Goal: Submit feedback/report problem

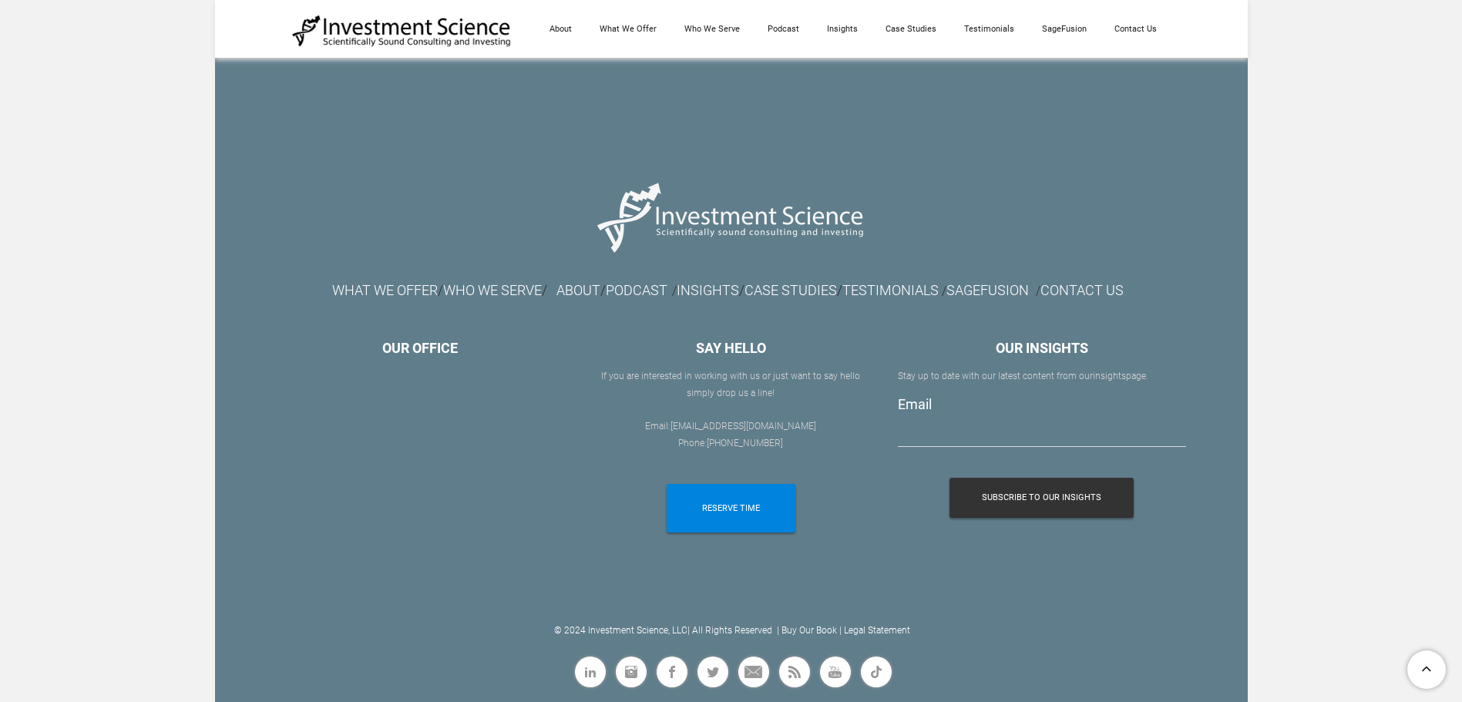
scroll to position [8786, 0]
click at [1111, 292] on link "CONTACT US" at bounding box center [1082, 290] width 83 height 16
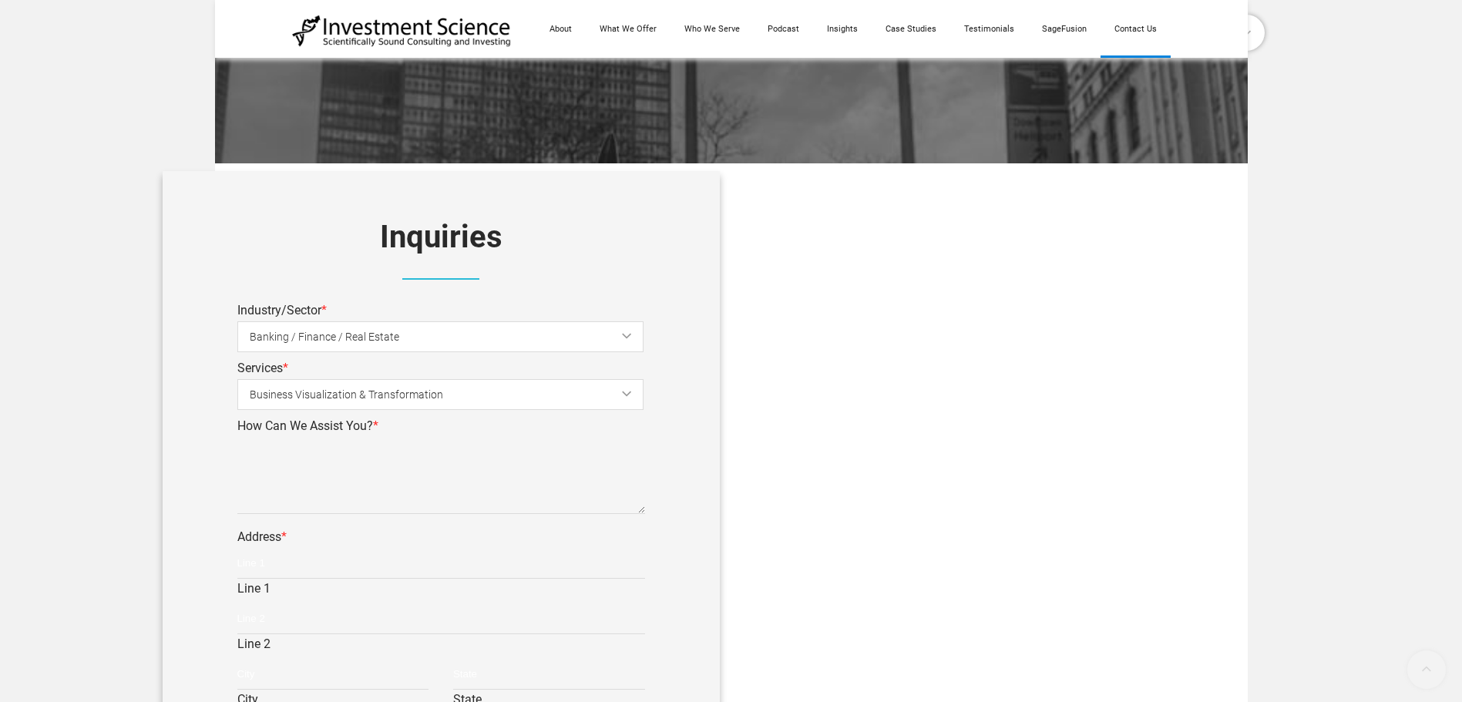
scroll to position [463, 0]
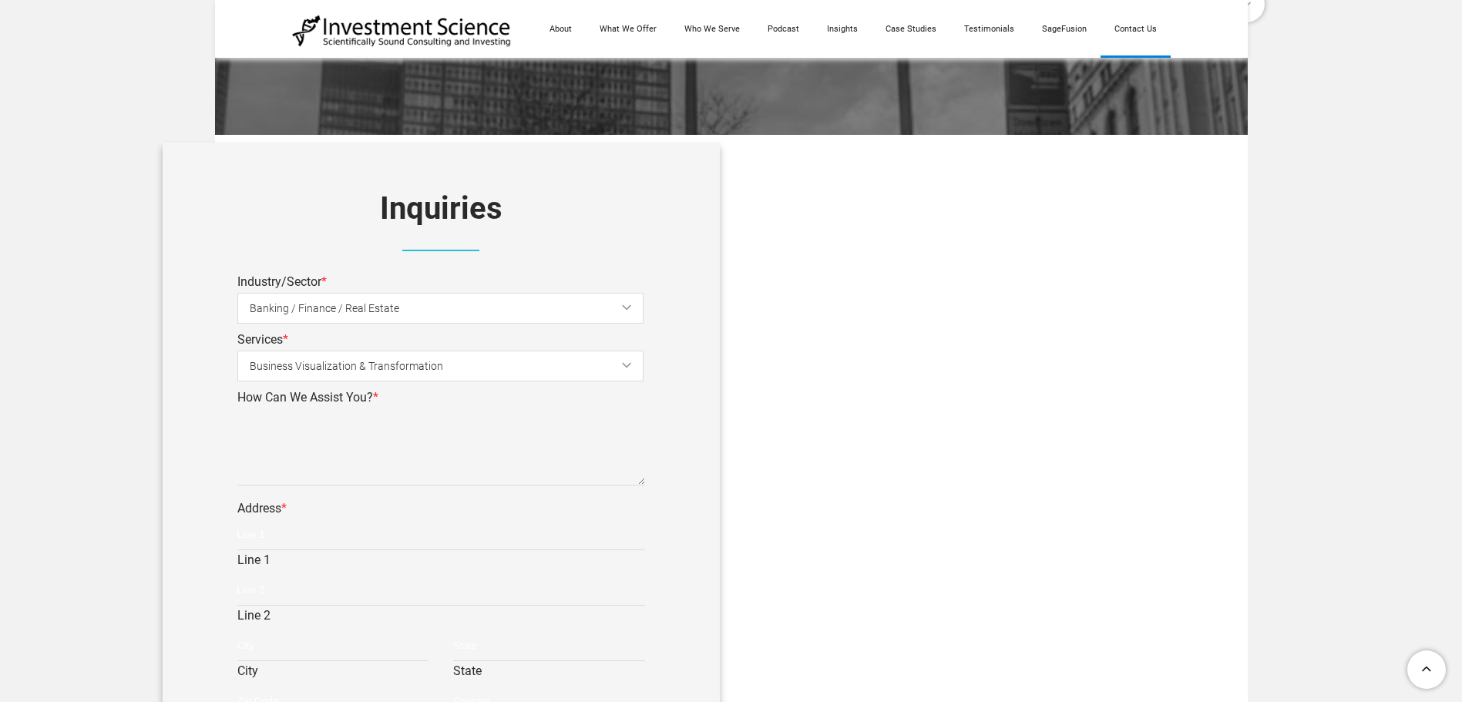
click at [362, 301] on span "Banking / Finance / Real Estate" at bounding box center [453, 308] width 406 height 35
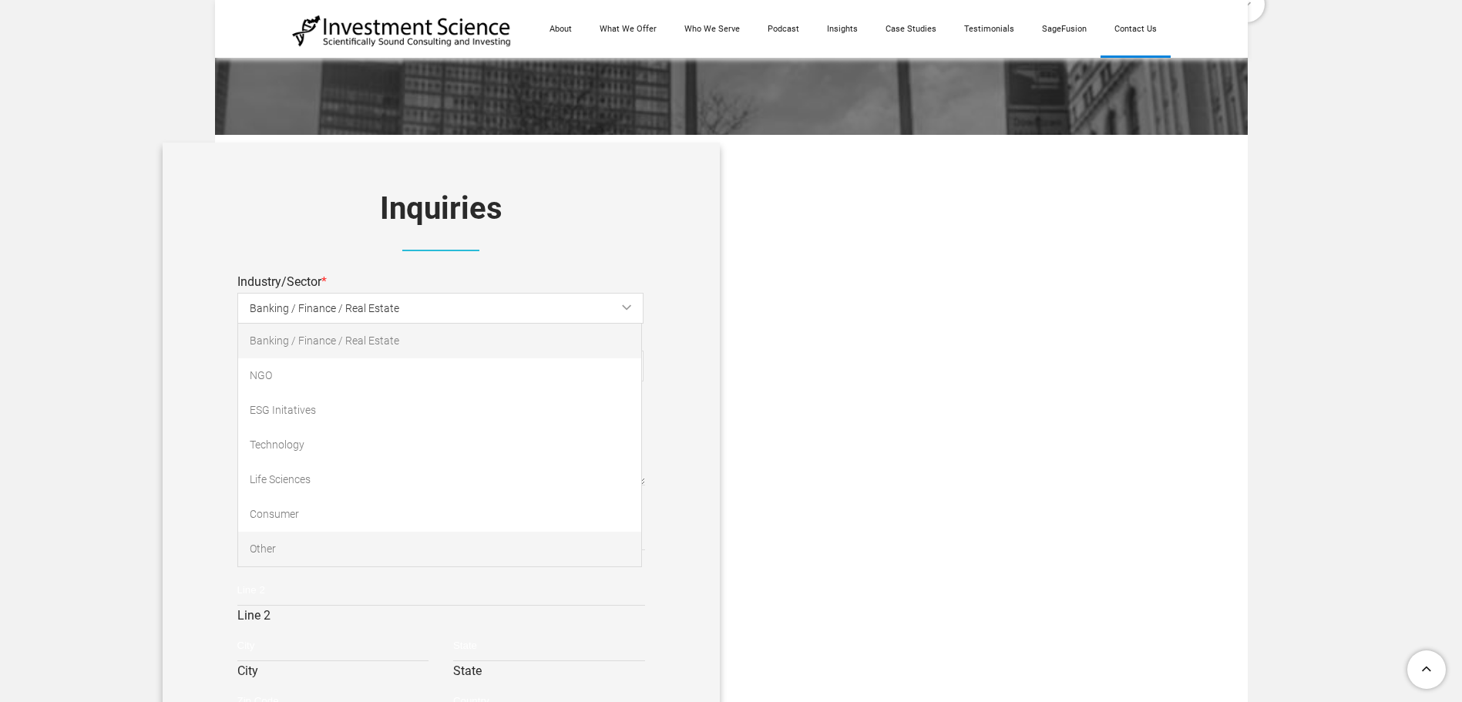
click at [259, 555] on link "Other" at bounding box center [439, 549] width 403 height 35
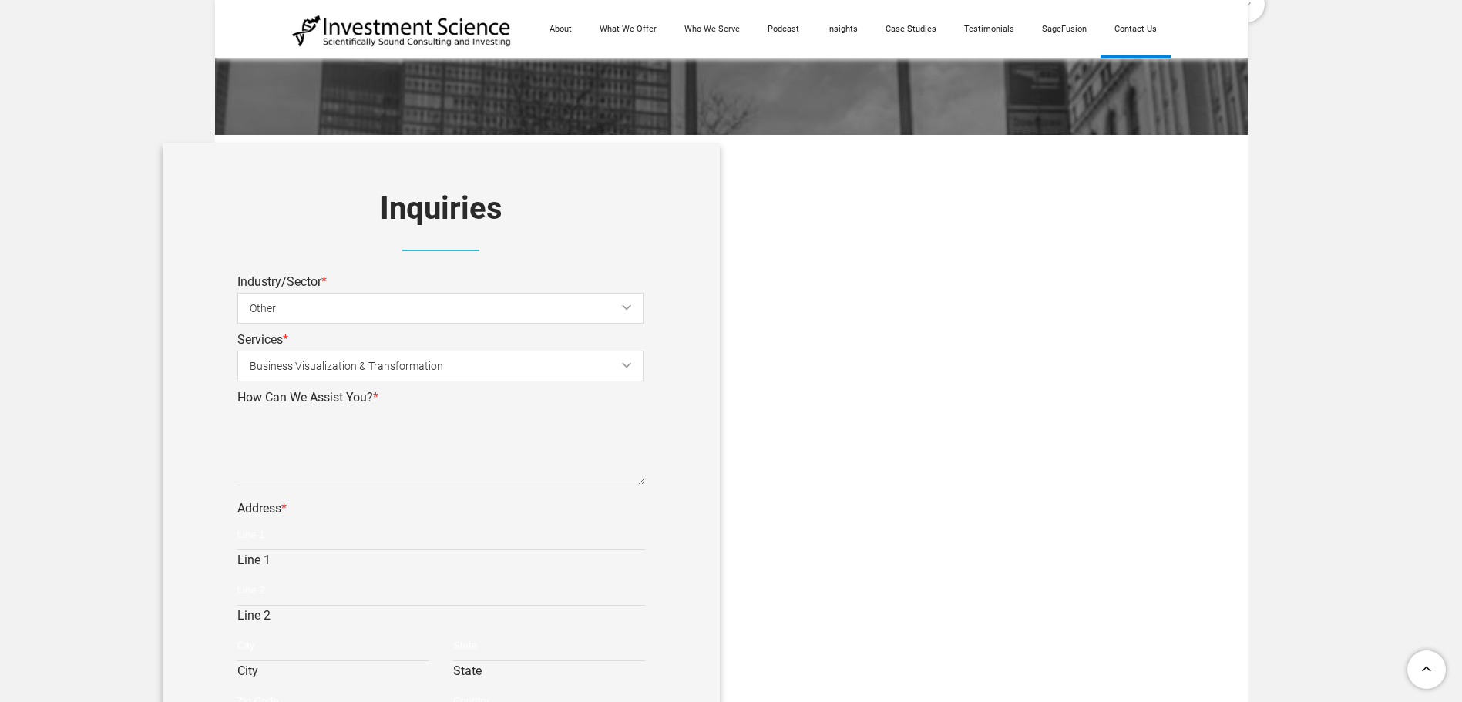
click at [323, 368] on span "Business Visualization & Transformation" at bounding box center [453, 366] width 406 height 35
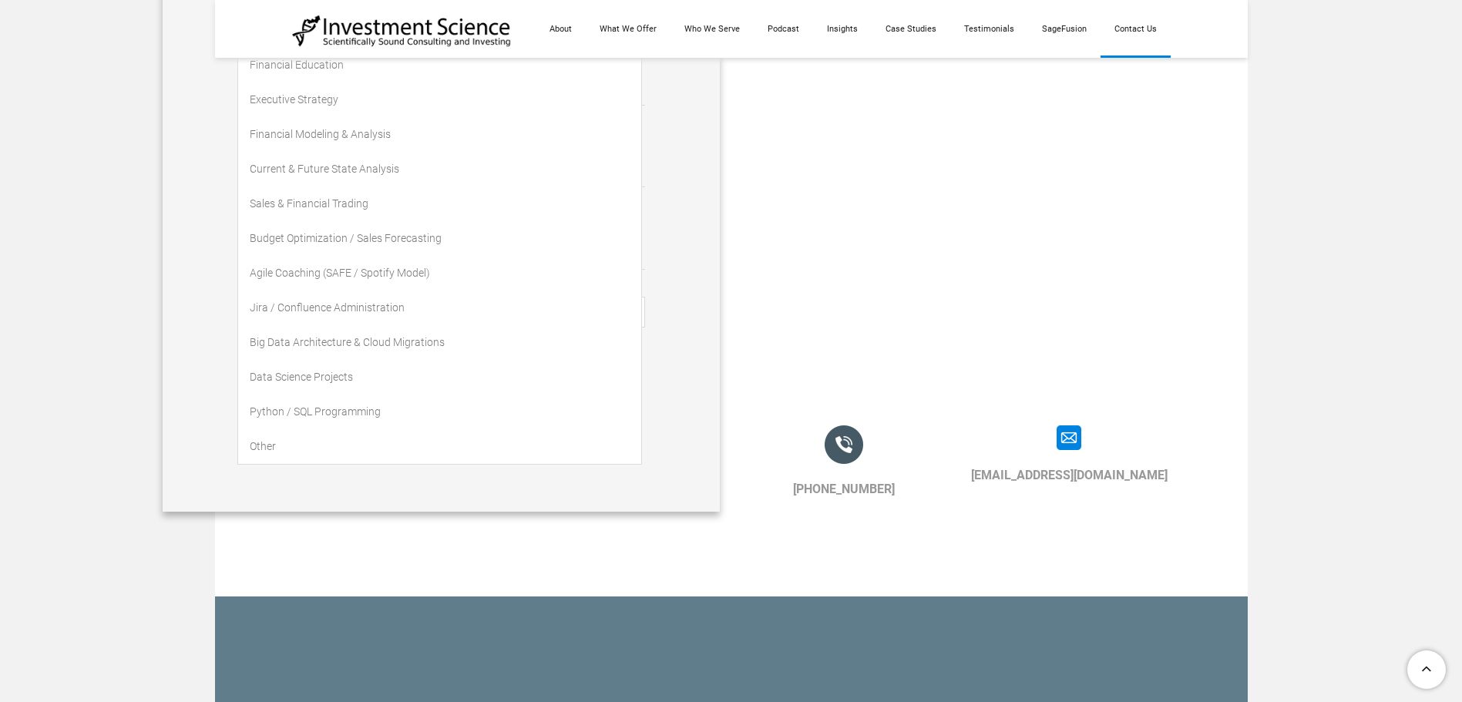
scroll to position [1079, 0]
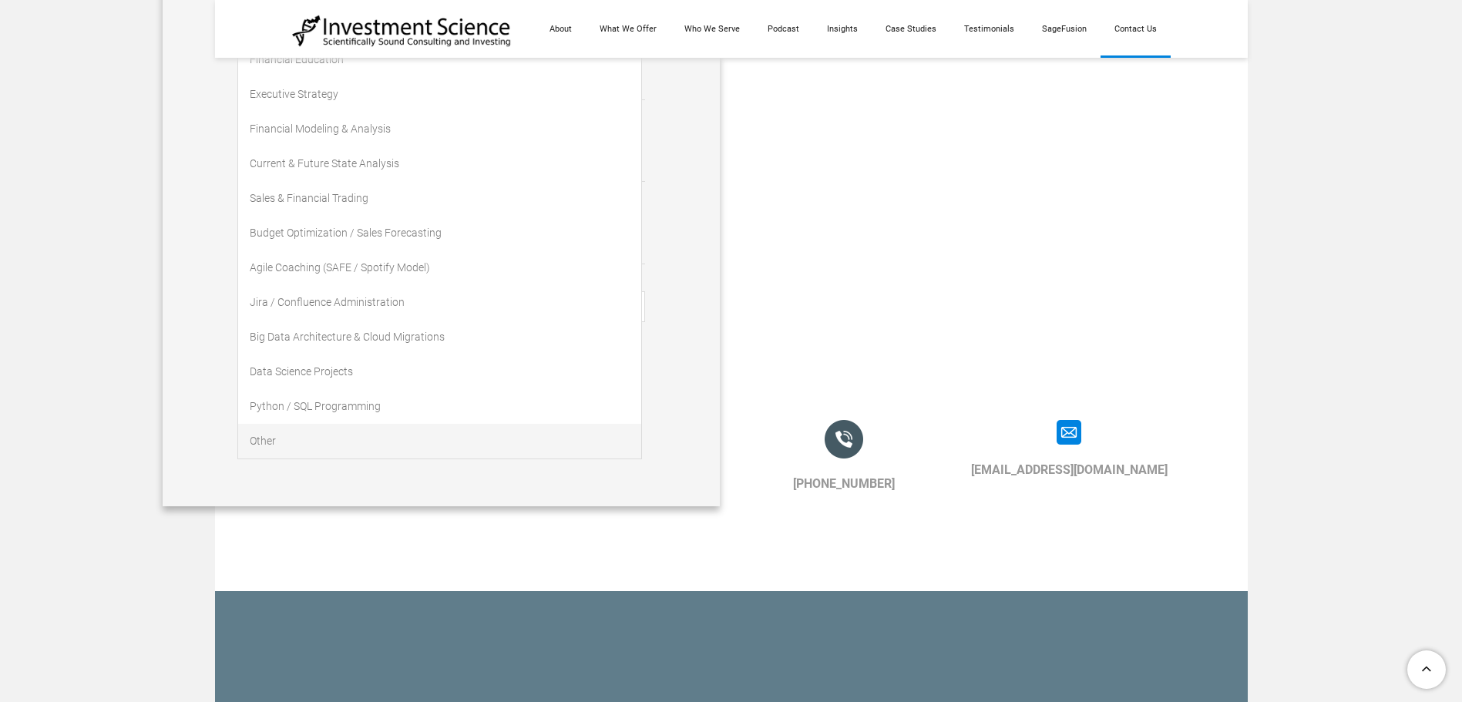
click at [285, 438] on link "Other" at bounding box center [439, 441] width 403 height 35
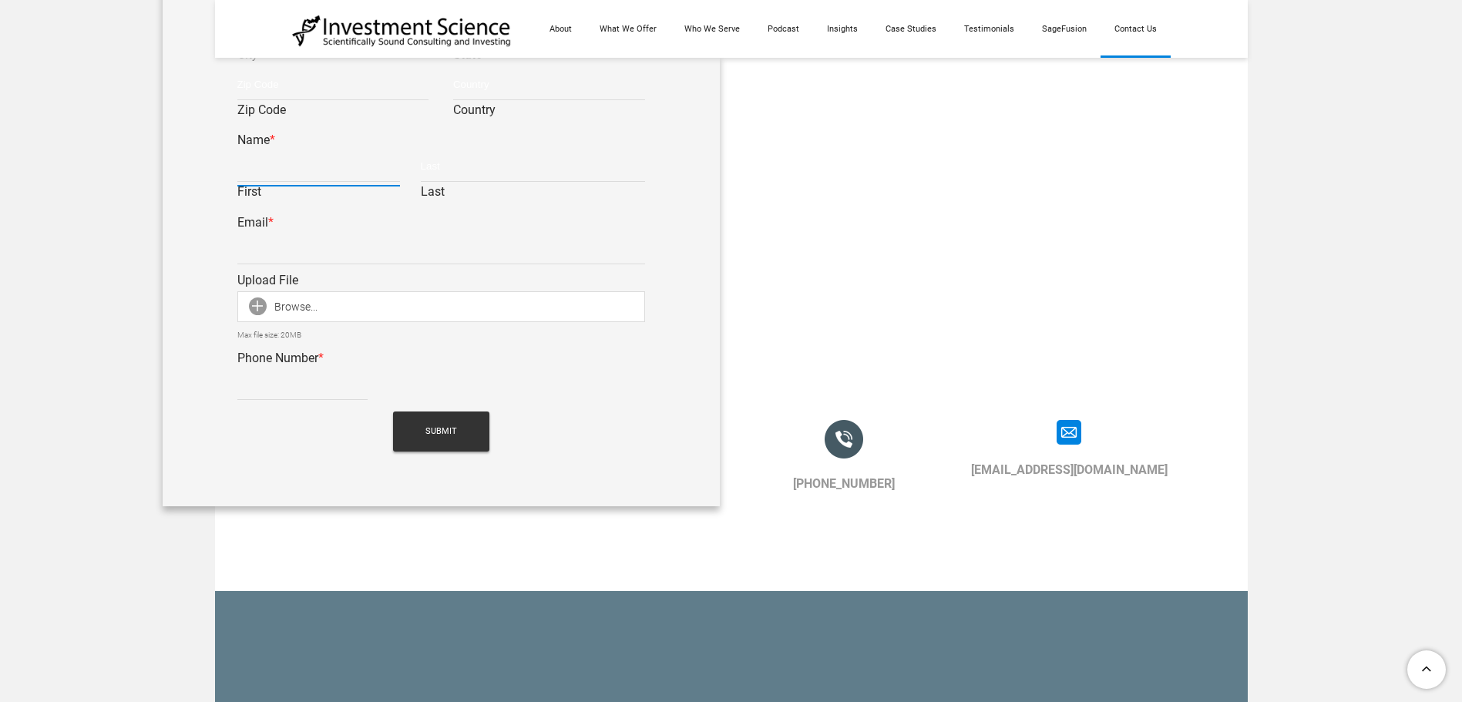
click at [292, 170] on input "First" at bounding box center [318, 166] width 163 height 31
type input "[PERSON_NAME]"
type input "[GEOGRAPHIC_DATA]"
type input "[PERSON_NAME]"
type input "OH"
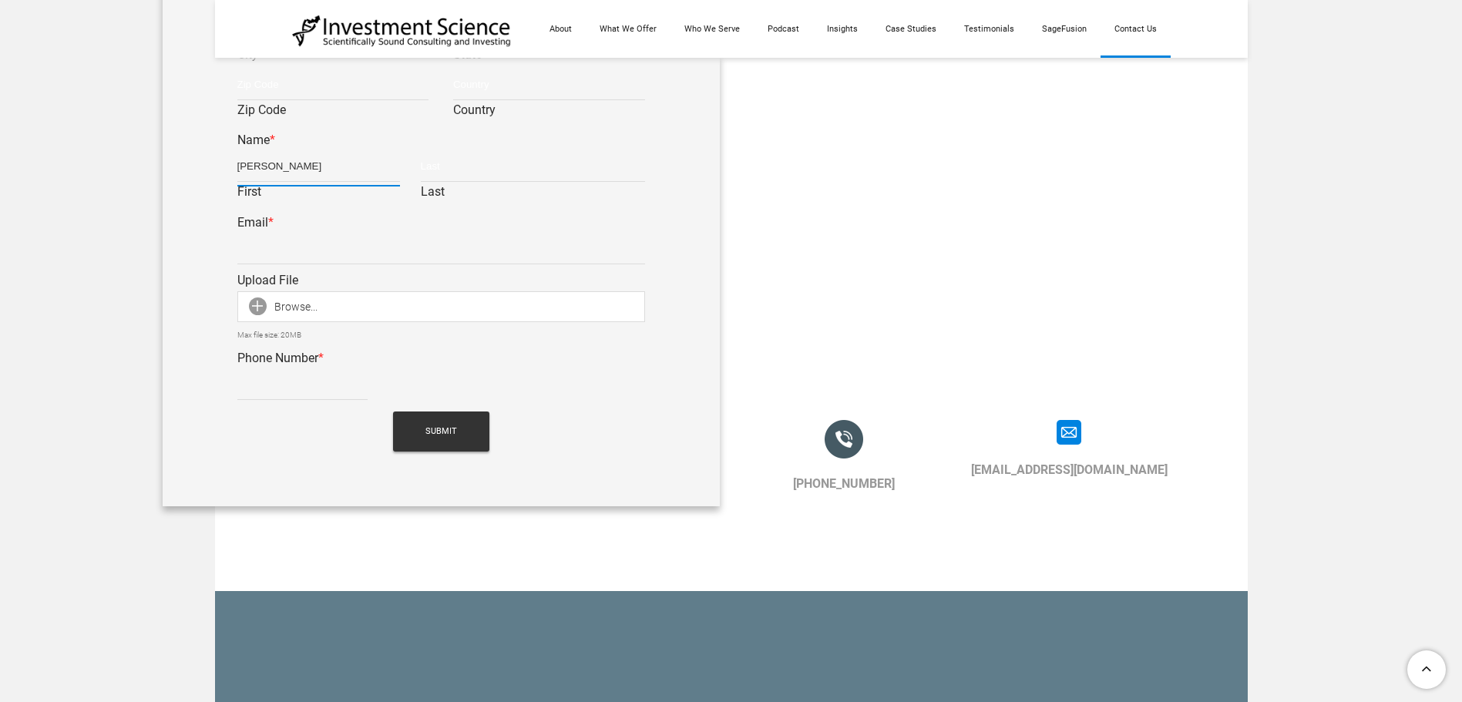
type input "45040"
type input "[GEOGRAPHIC_DATA]"
type input "Eves"
type input "[EMAIL_ADDRESS][DOMAIN_NAME]"
type input "5133828439"
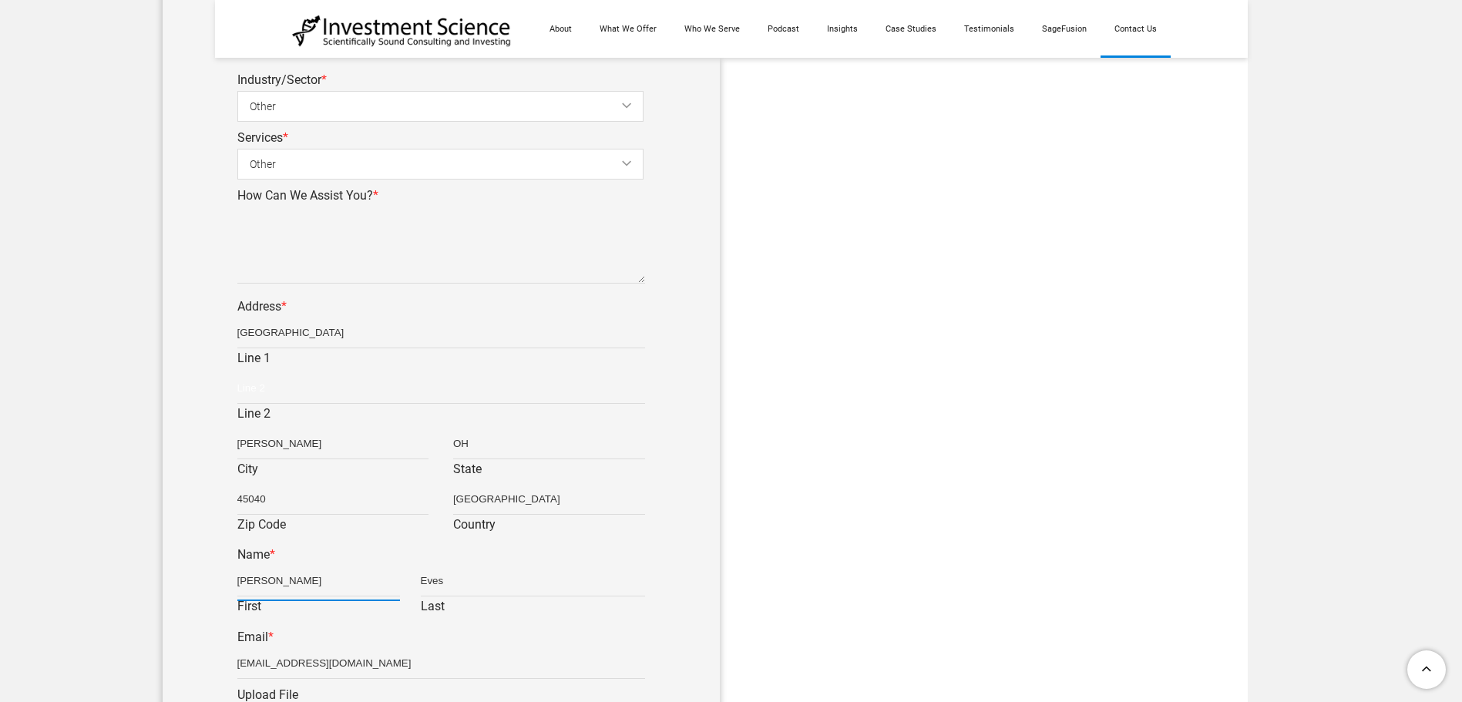
scroll to position [617, 0]
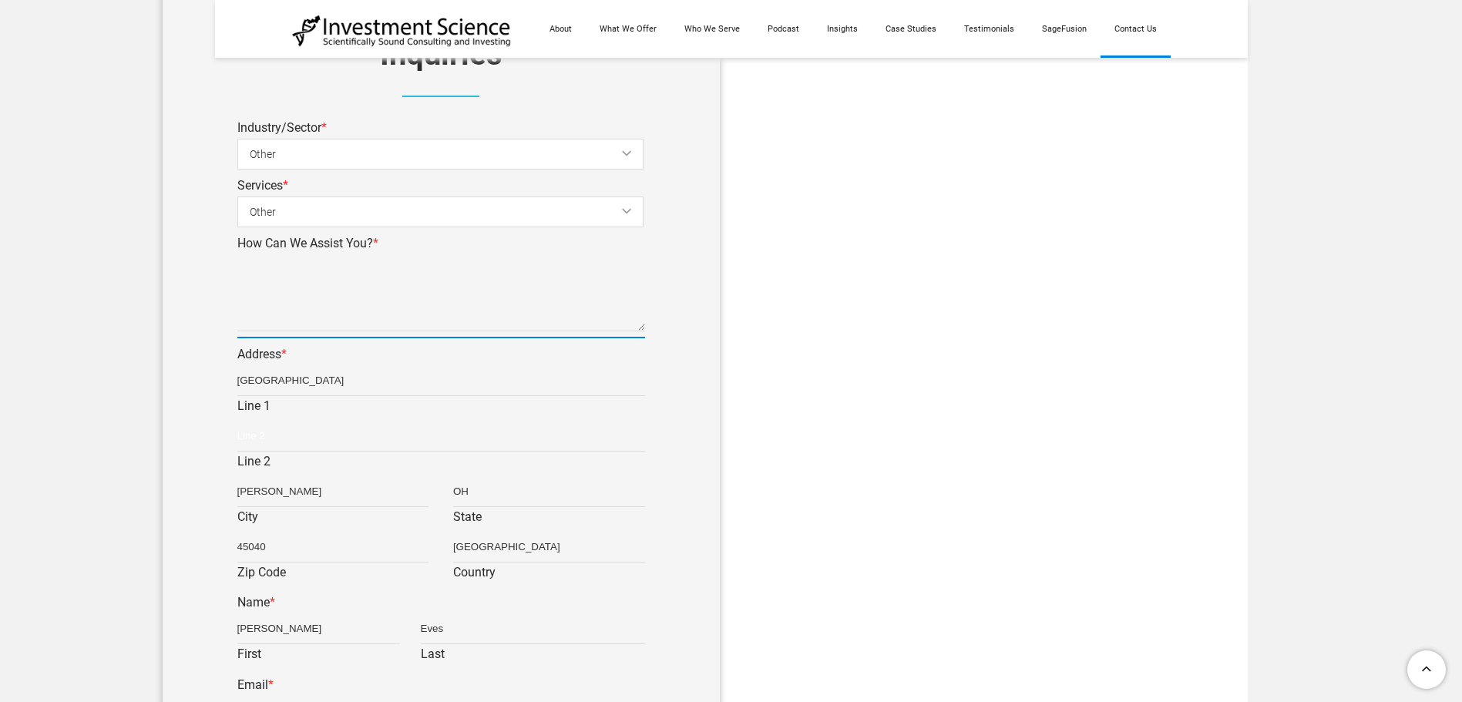
click at [268, 308] on textarea "How Can We Assist You? *" at bounding box center [441, 292] width 408 height 77
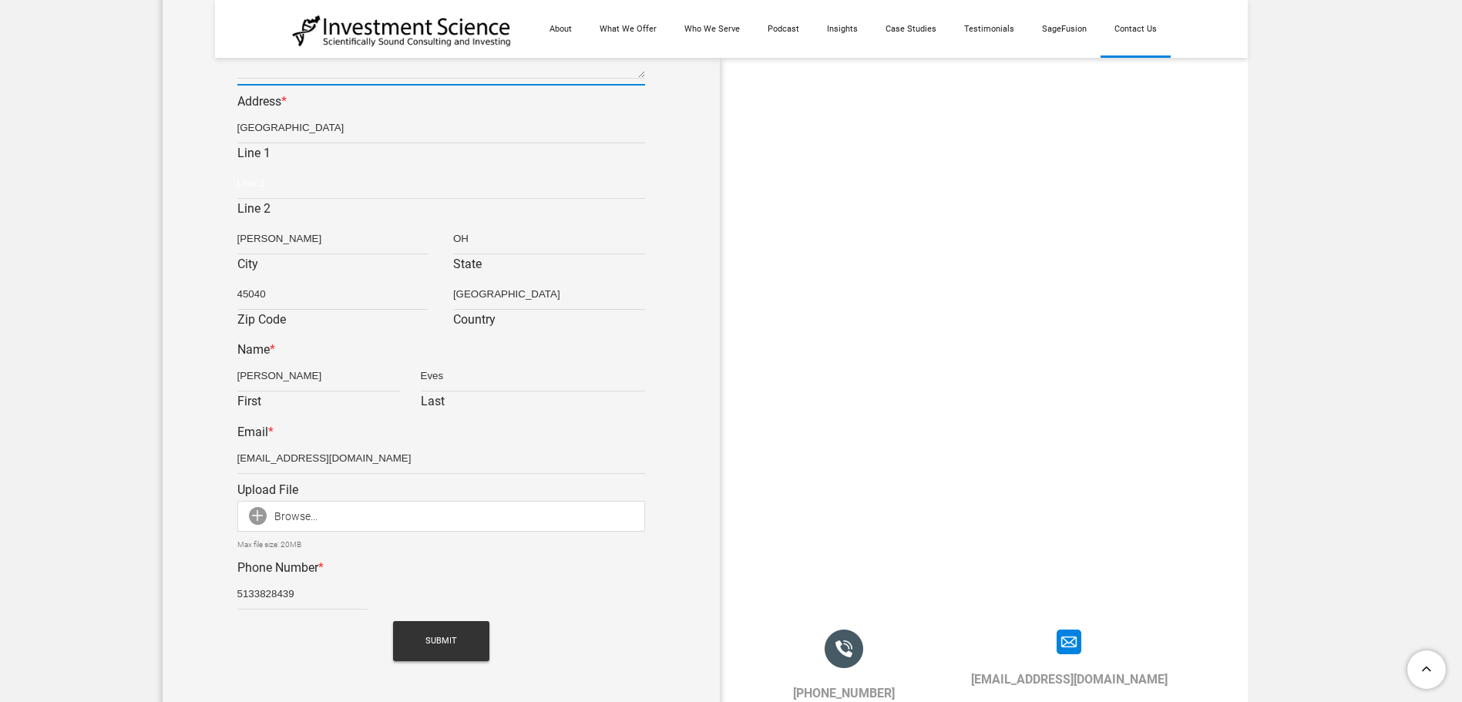
scroll to position [925, 0]
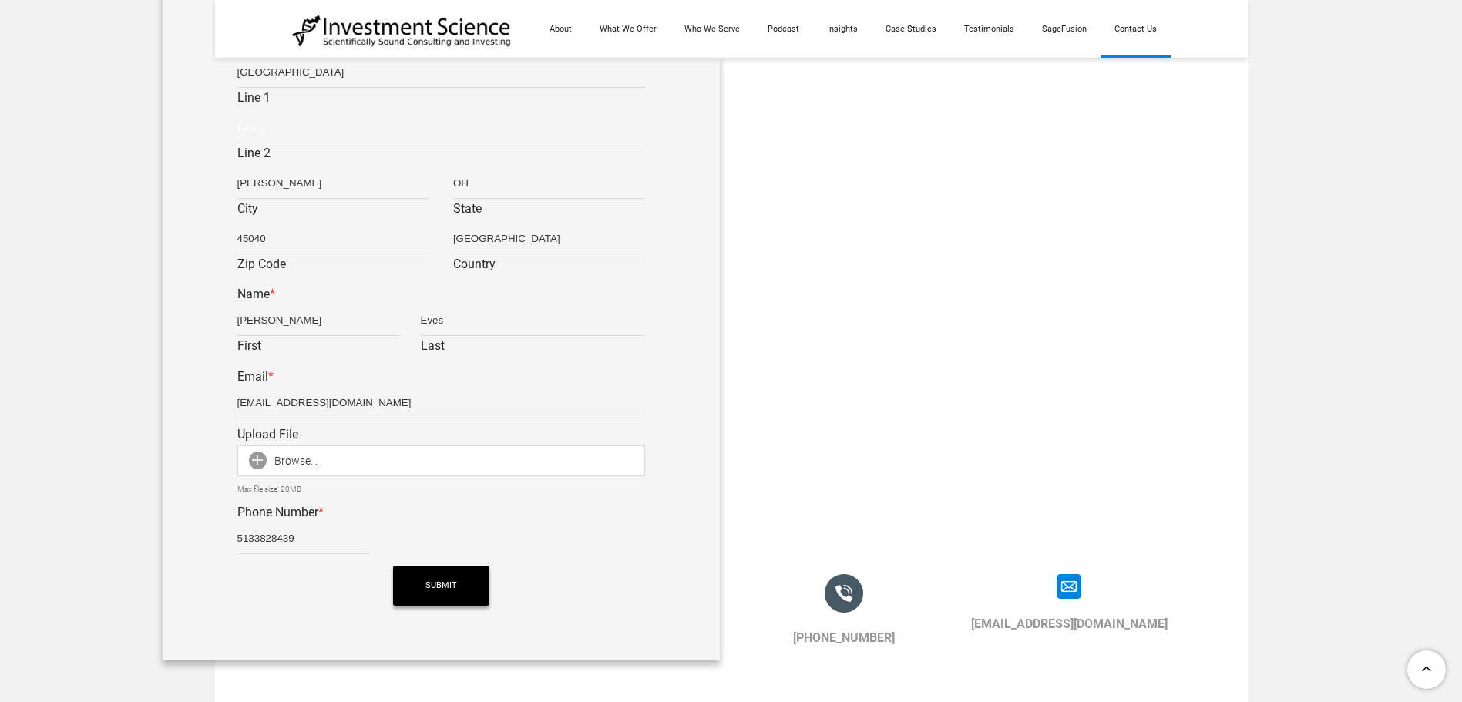
type textarea "I believe someone is posing as your company on Indeed job posting. I am getting…"
click at [429, 590] on span "Submit" at bounding box center [442, 586] width 32 height 40
